Goal: Task Accomplishment & Management: Manage account settings

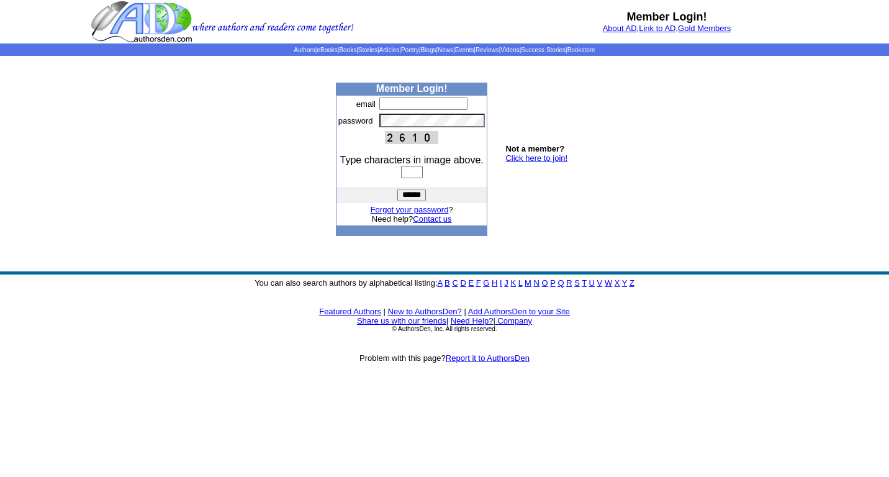
type input "**********"
click at [421, 178] on input "text" at bounding box center [412, 172] width 22 height 12
type input "****"
click at [397, 189] on input "******" at bounding box center [411, 195] width 29 height 12
